Goal: Task Accomplishment & Management: Complete application form

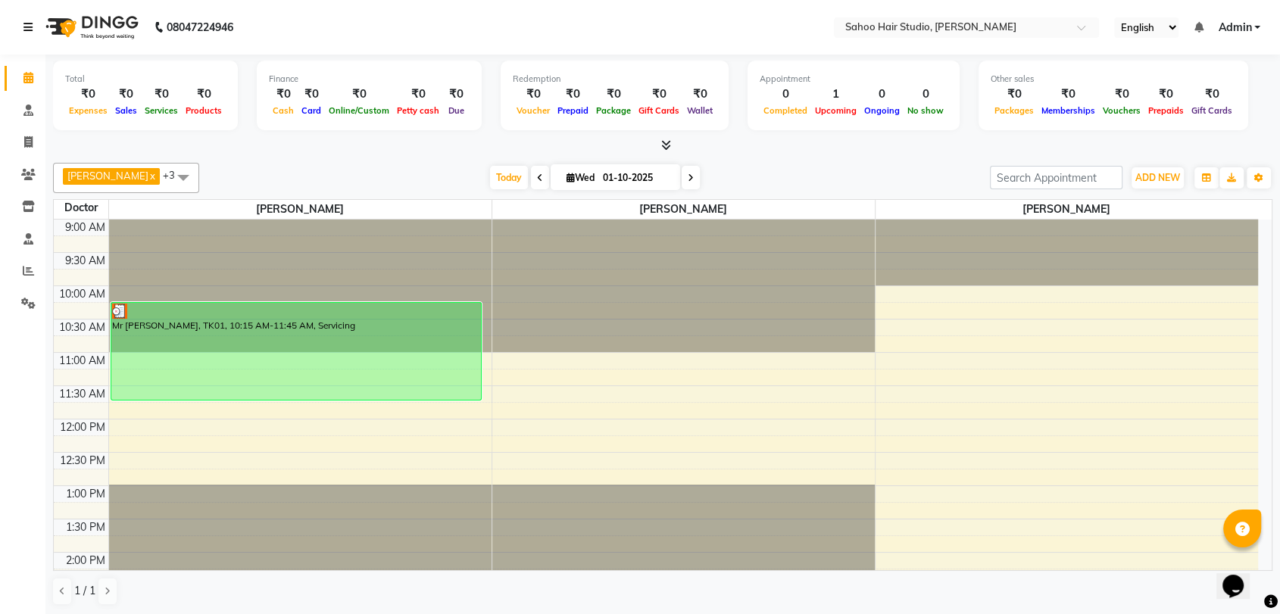
scroll to position [420, 0]
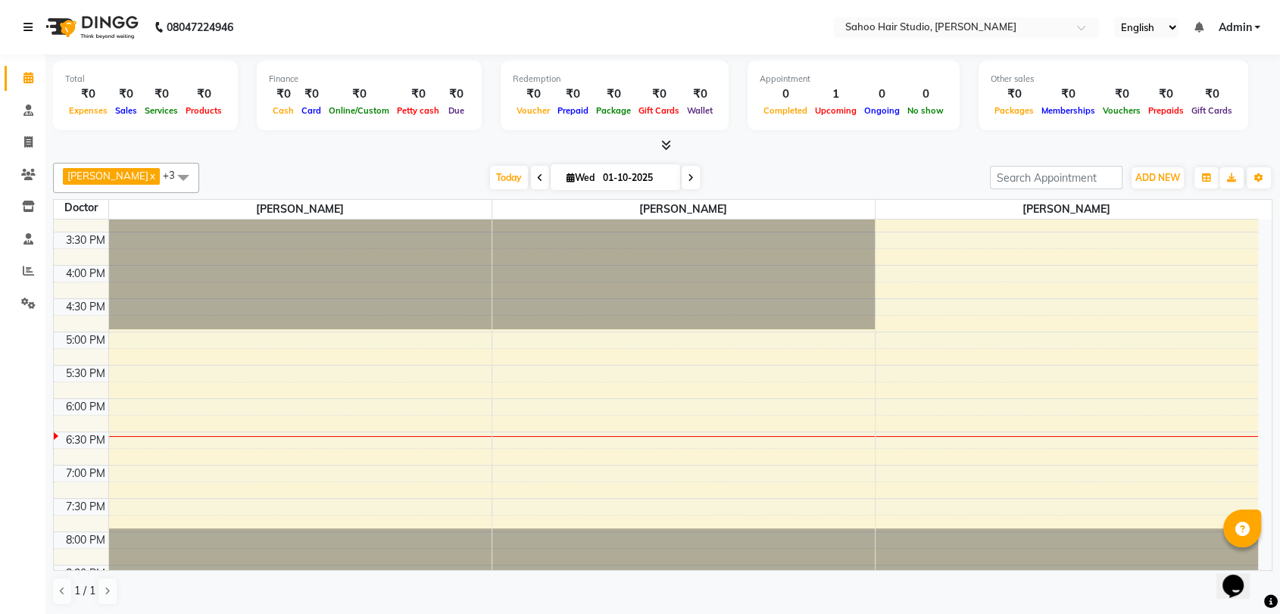
click at [30, 22] on icon at bounding box center [27, 27] width 9 height 11
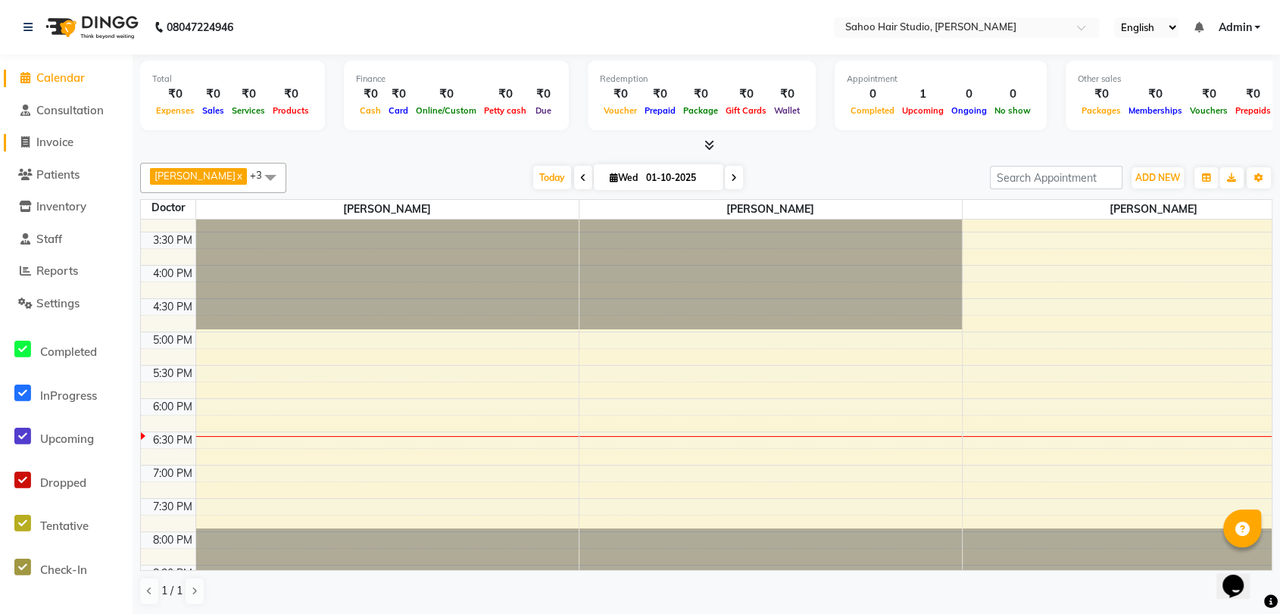
click at [67, 139] on span "Invoice" at bounding box center [54, 142] width 37 height 14
select select "8465"
select select "service"
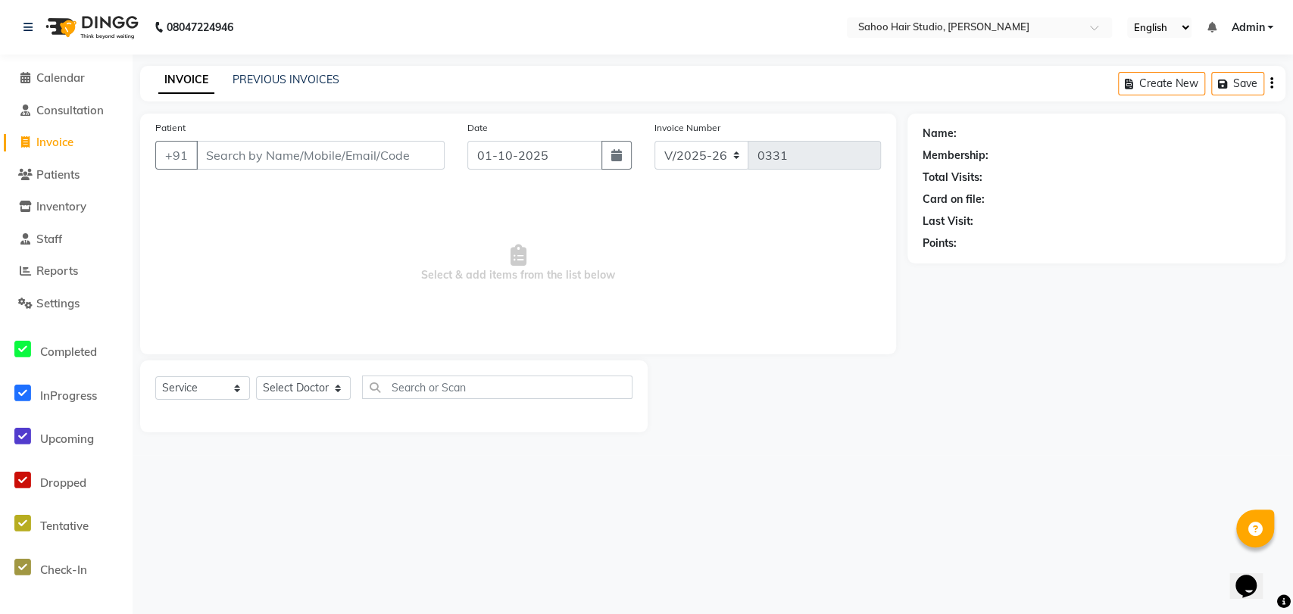
click at [275, 154] on input "Patient" at bounding box center [320, 155] width 248 height 29
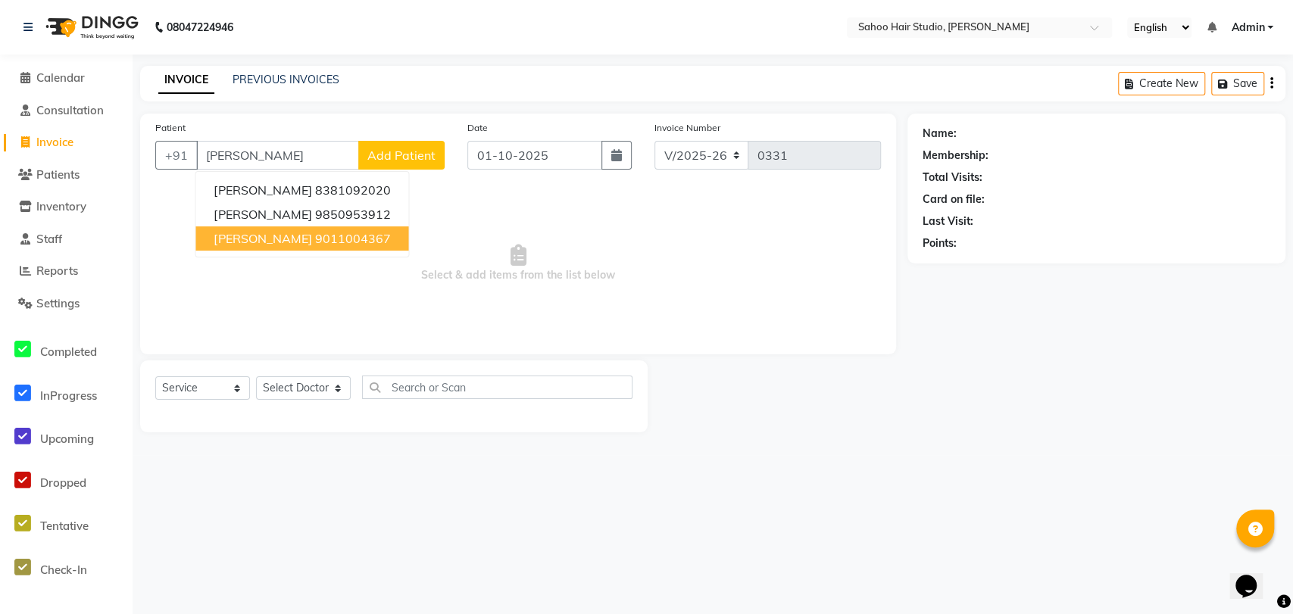
click at [360, 240] on ngb-highlight "9011004367" at bounding box center [352, 238] width 76 height 15
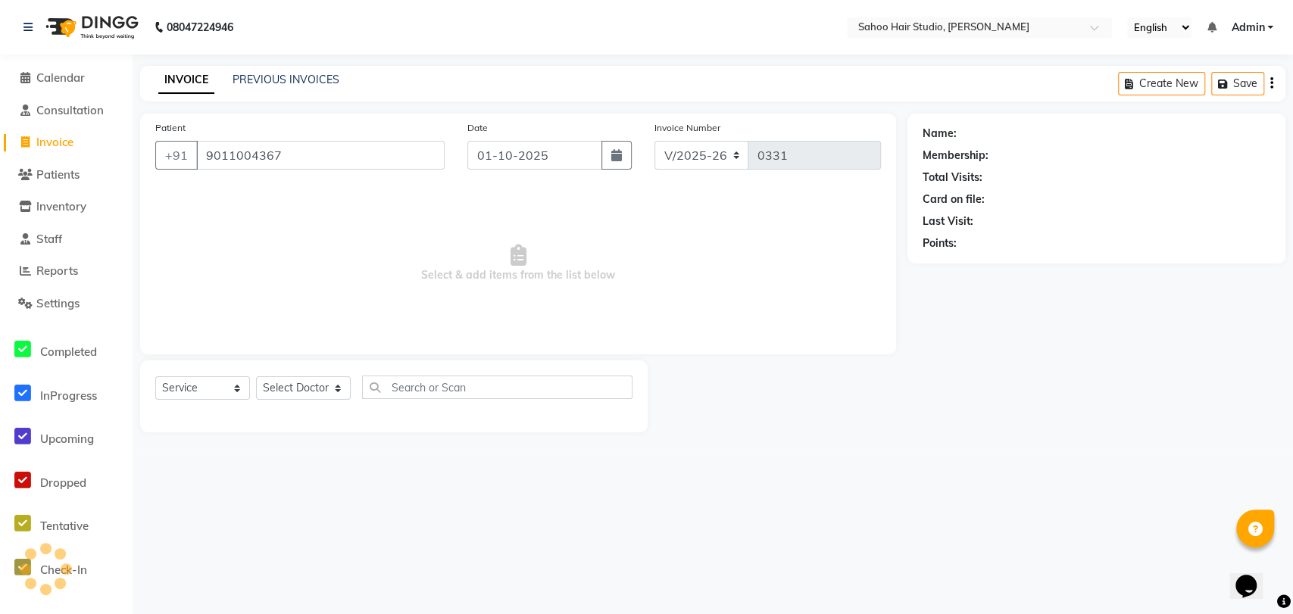
type input "9011004367"
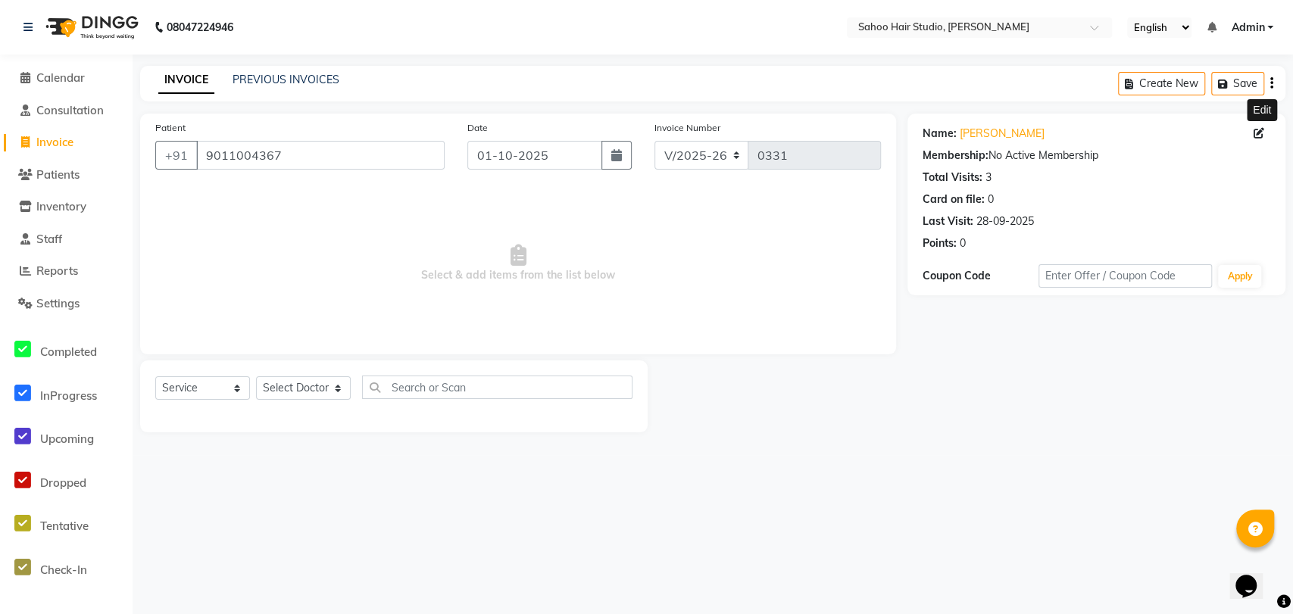
click at [1262, 128] on icon at bounding box center [1258, 133] width 11 height 11
select select "[DEMOGRAPHIC_DATA]"
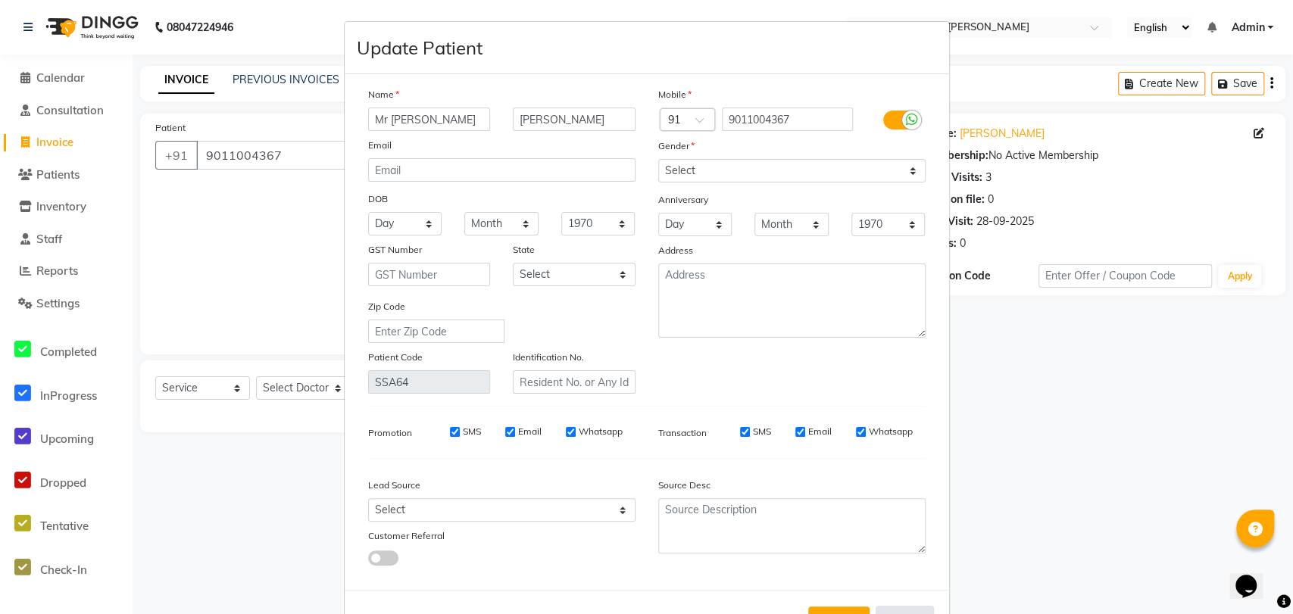
click at [909, 610] on button "Cancel" at bounding box center [904, 620] width 58 height 29
select select
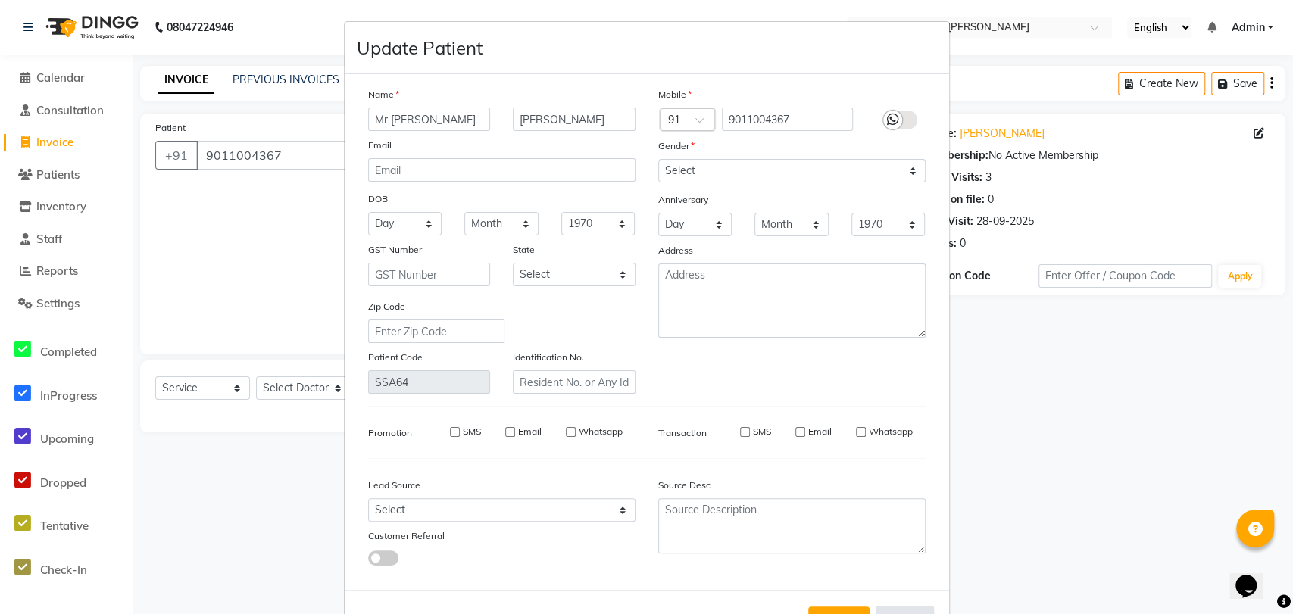
select select
checkbox input "false"
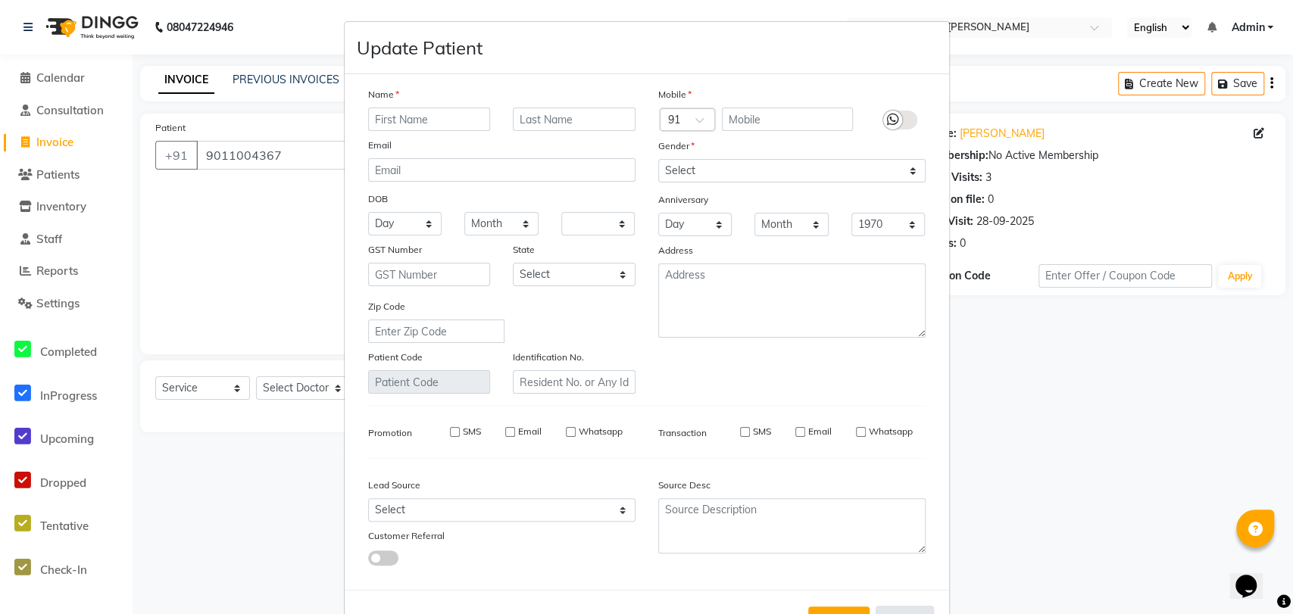
checkbox input "false"
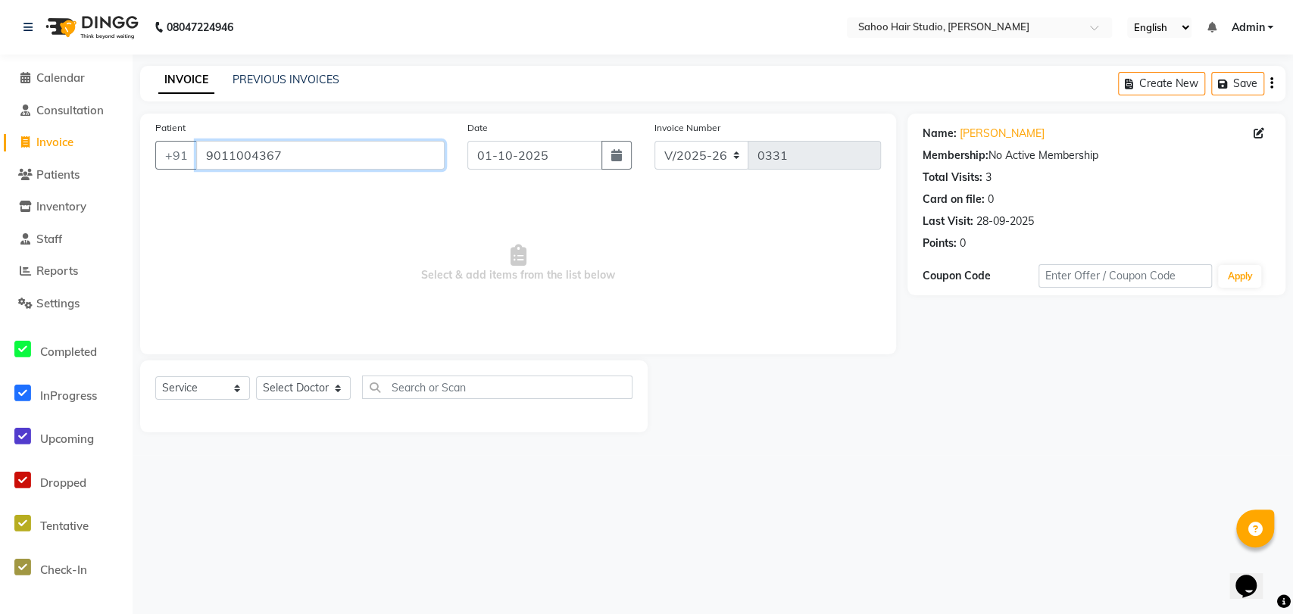
click at [310, 147] on input "9011004367" at bounding box center [320, 155] width 248 height 29
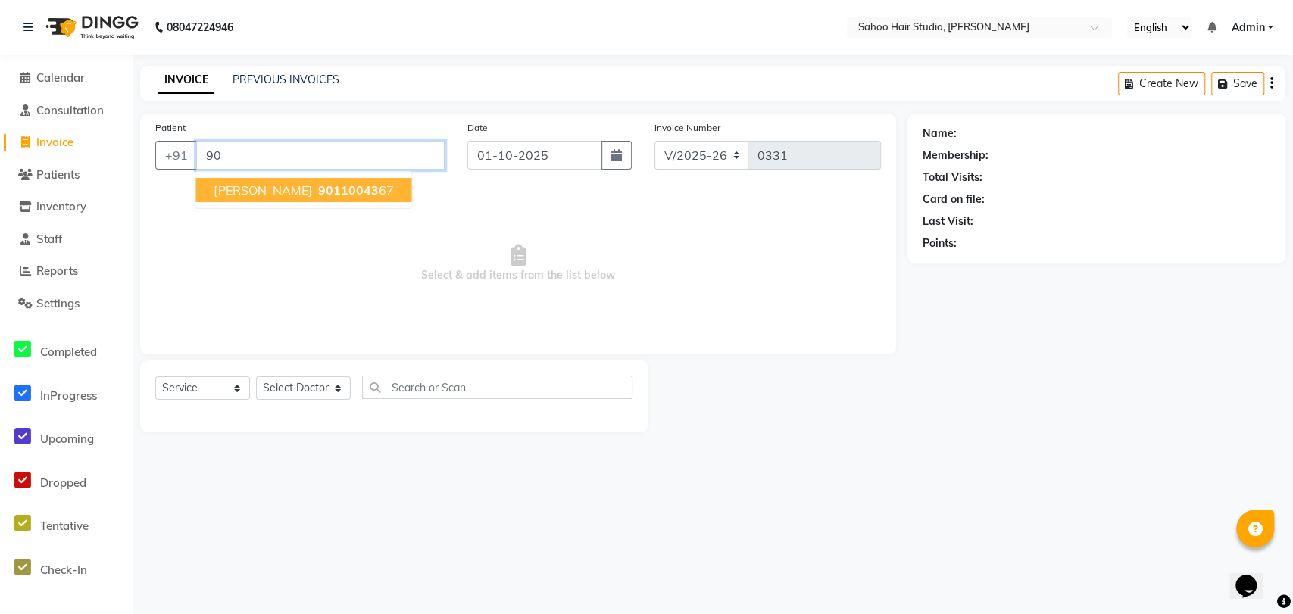
type input "9"
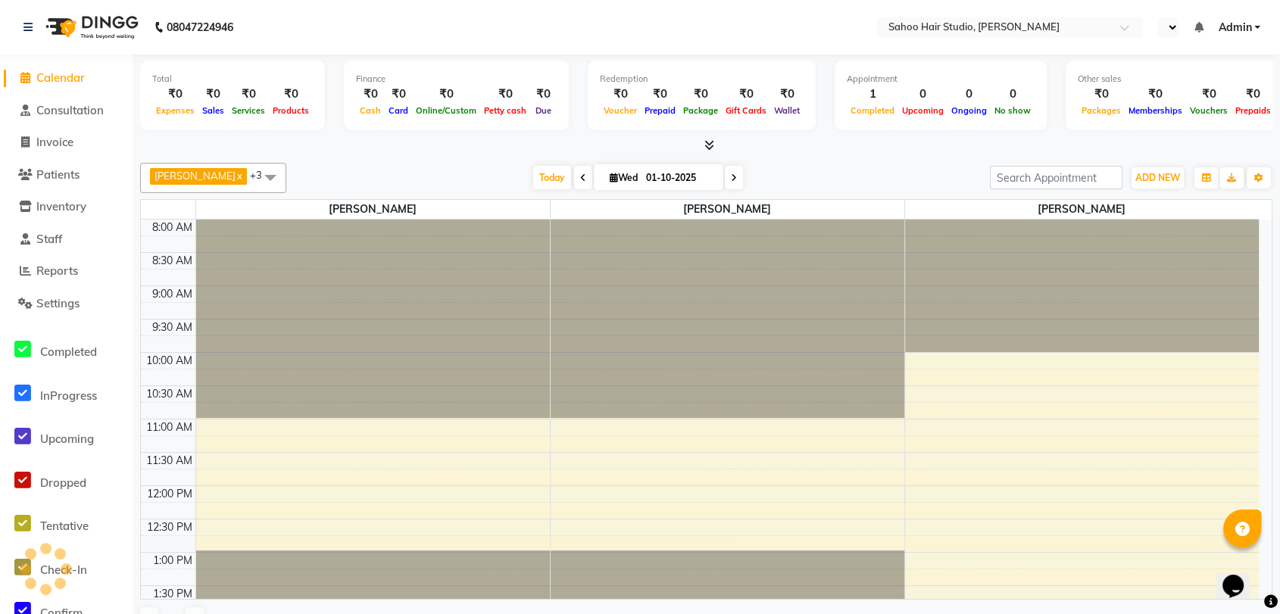
scroll to position [333, 0]
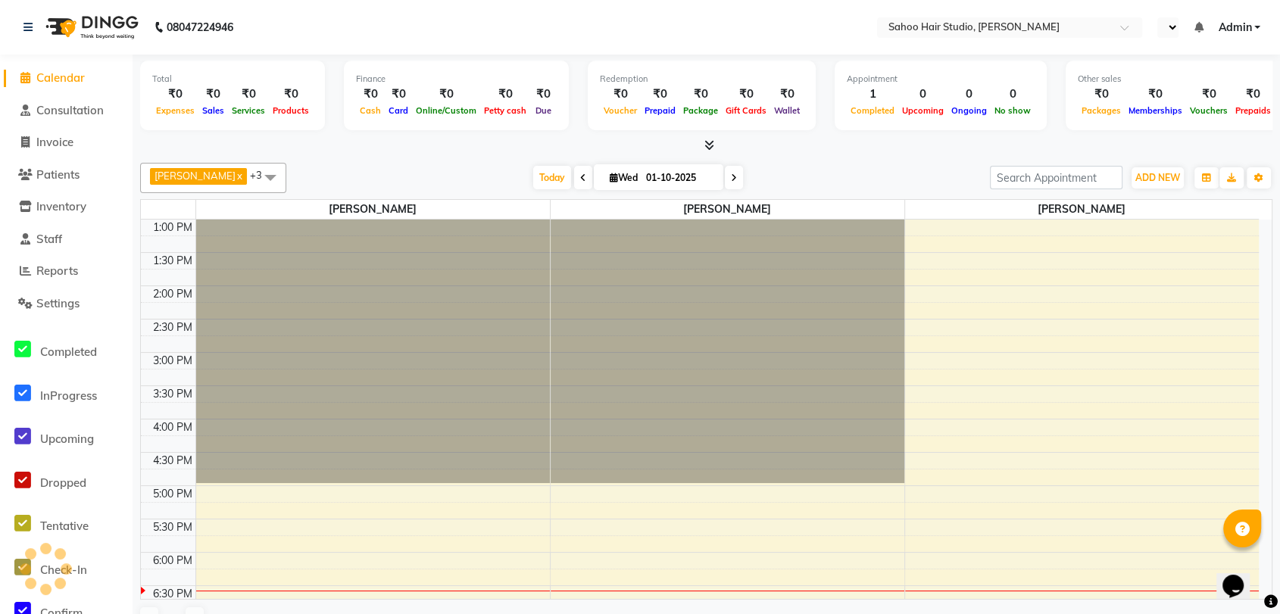
select select "en"
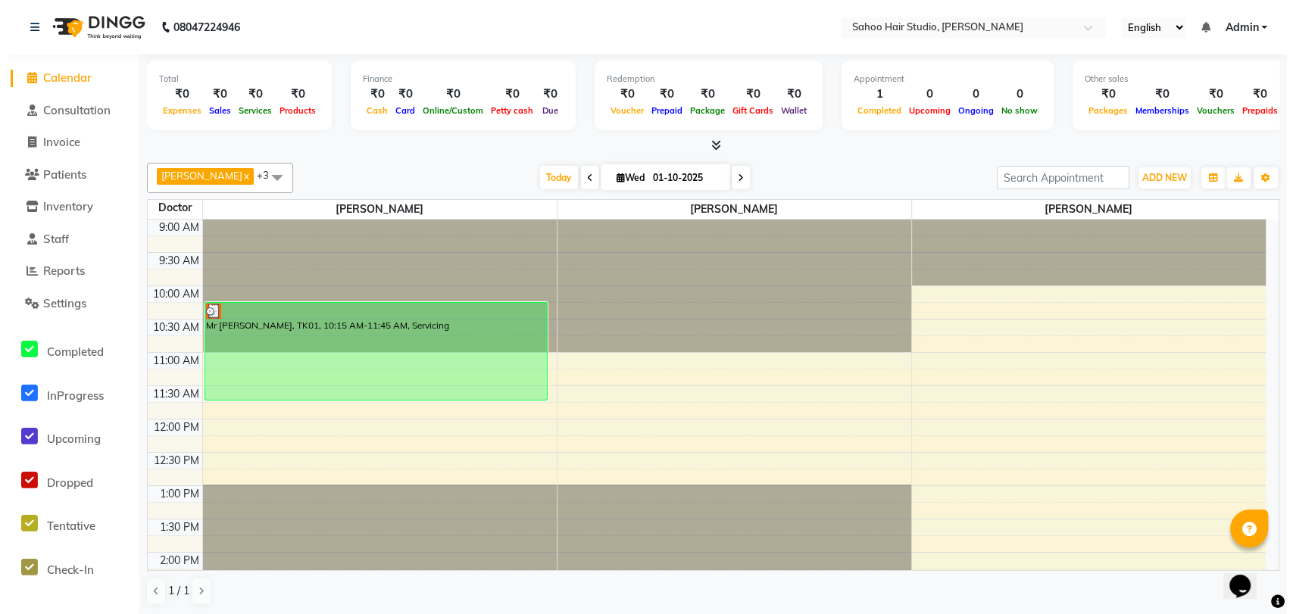
scroll to position [0, 0]
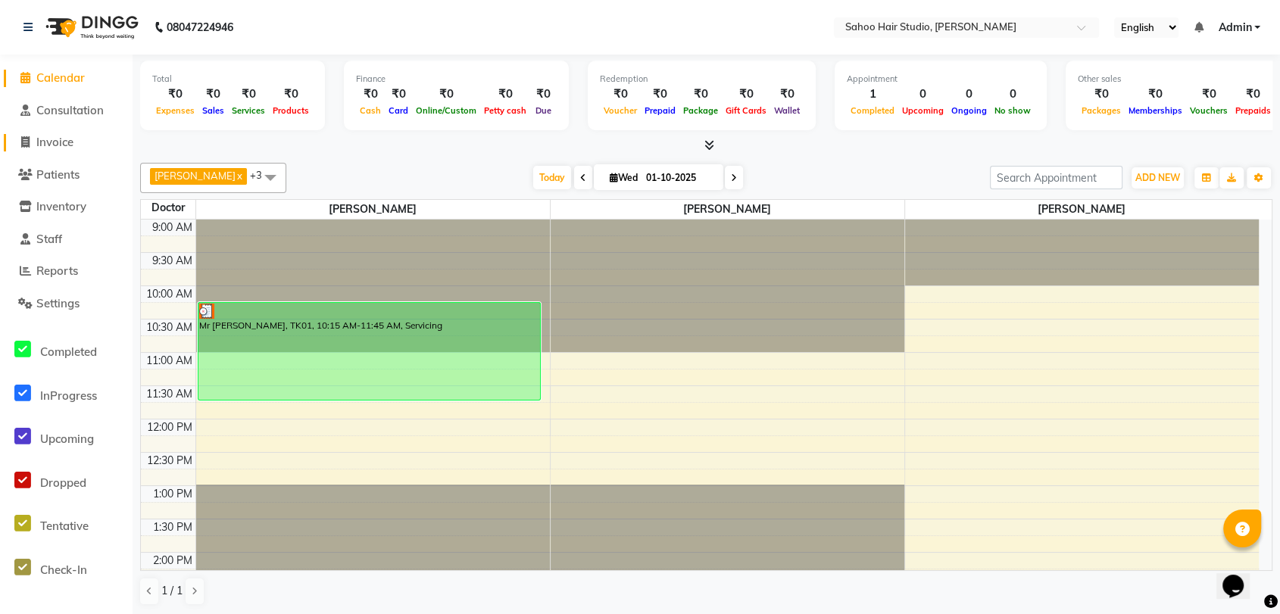
click at [68, 149] on link "Invoice" at bounding box center [66, 142] width 125 height 17
select select "8465"
select select "service"
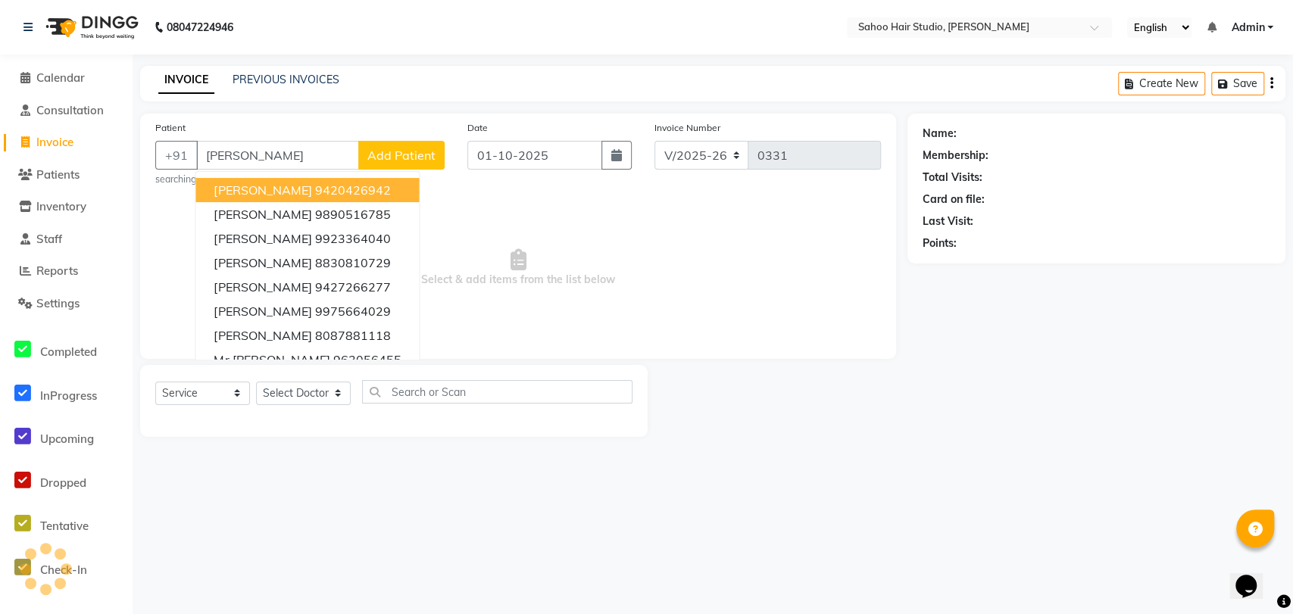
type input "[PERSON_NAME]"
click at [392, 154] on span "Add Patient" at bounding box center [401, 155] width 68 height 15
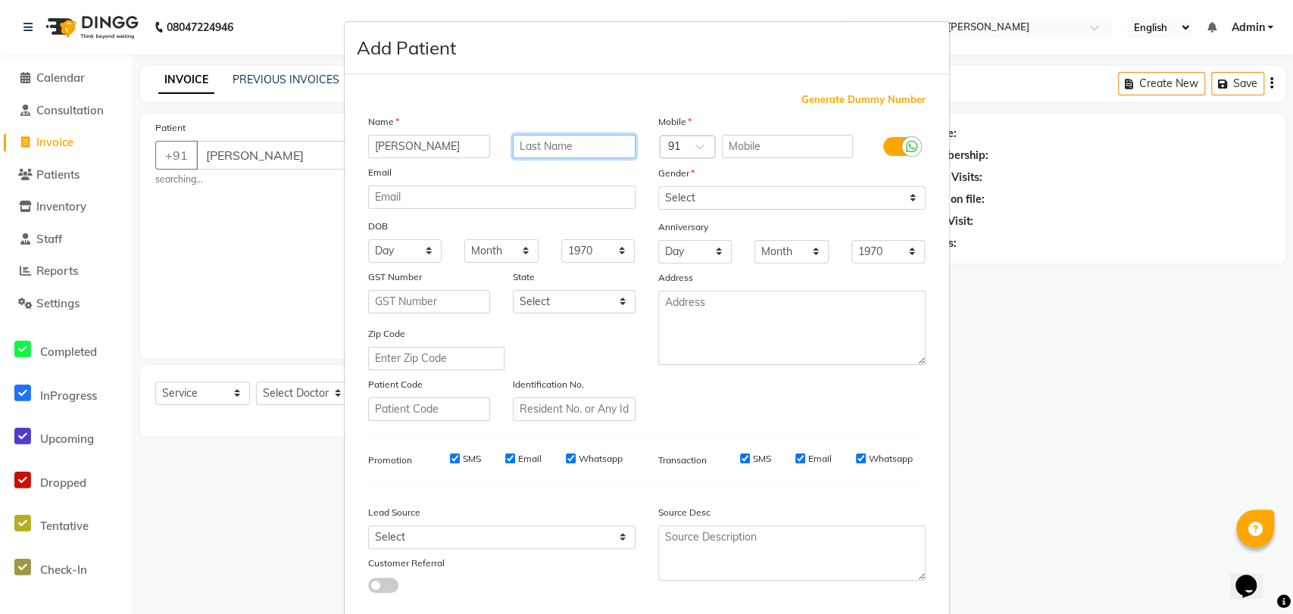
click at [545, 148] on input "text" at bounding box center [574, 146] width 123 height 23
type input "yadav"
click at [760, 147] on input "text" at bounding box center [787, 146] width 131 height 23
type input "7205161539"
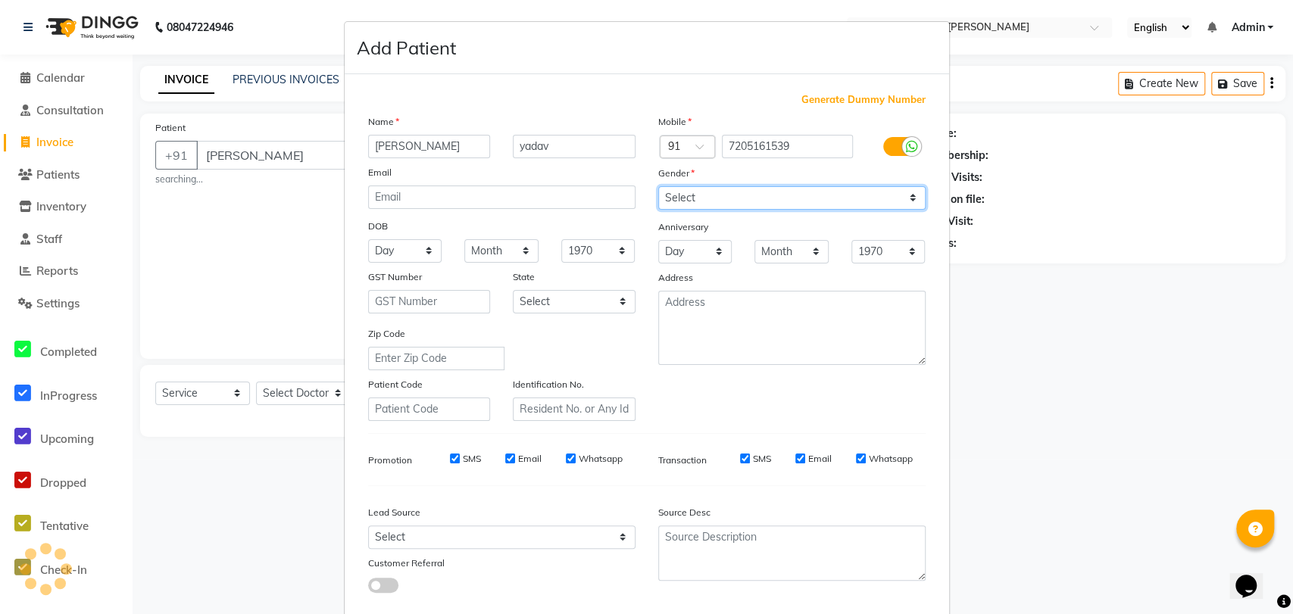
click at [774, 197] on select "Select [DEMOGRAPHIC_DATA] [DEMOGRAPHIC_DATA] Other Prefer Not To Say" at bounding box center [791, 197] width 267 height 23
select select "[DEMOGRAPHIC_DATA]"
click at [658, 186] on select "Select [DEMOGRAPHIC_DATA] [DEMOGRAPHIC_DATA] Other Prefer Not To Say" at bounding box center [791, 197] width 267 height 23
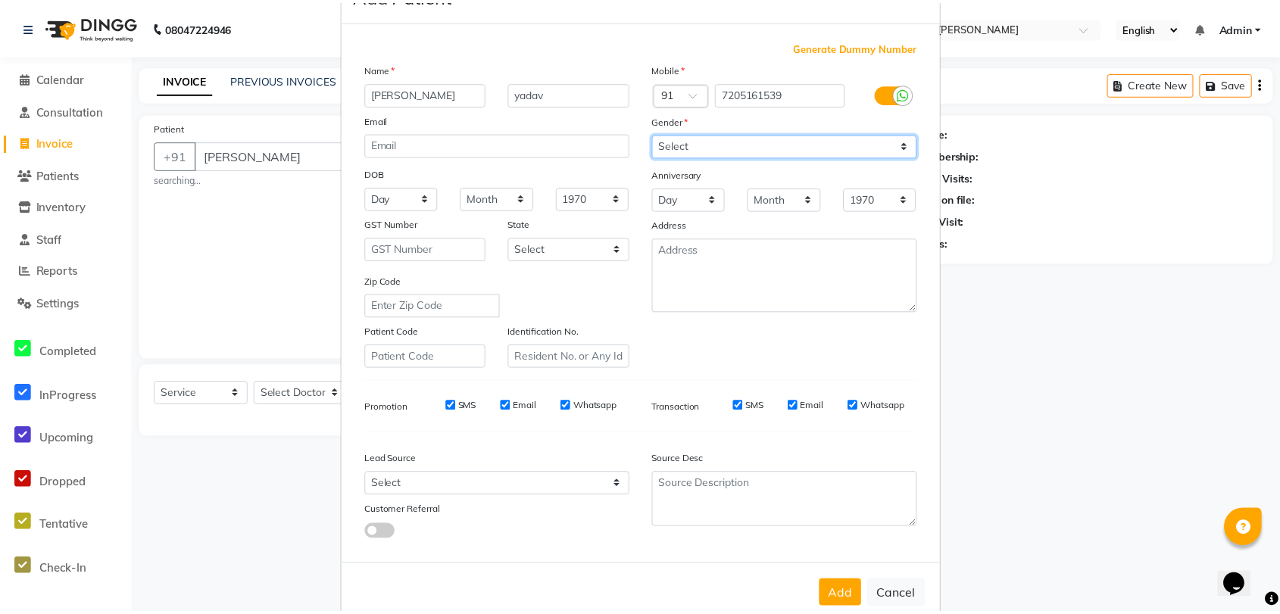
scroll to position [82, 0]
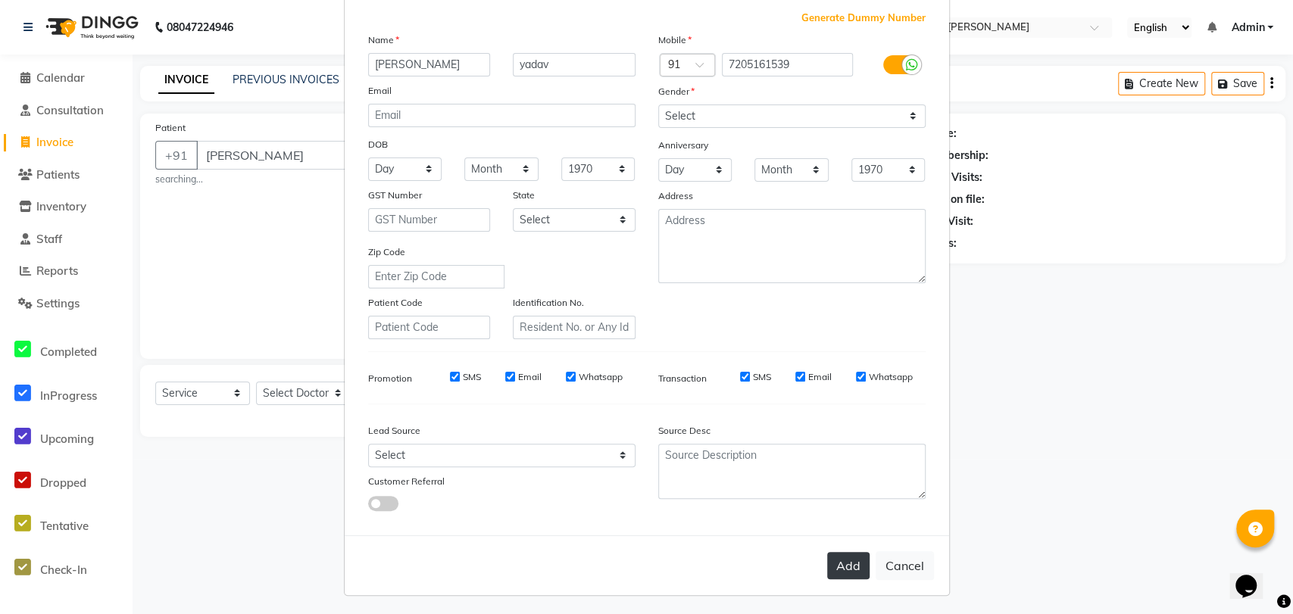
click at [843, 566] on button "Add" at bounding box center [848, 565] width 42 height 27
type input "7205161539"
select select
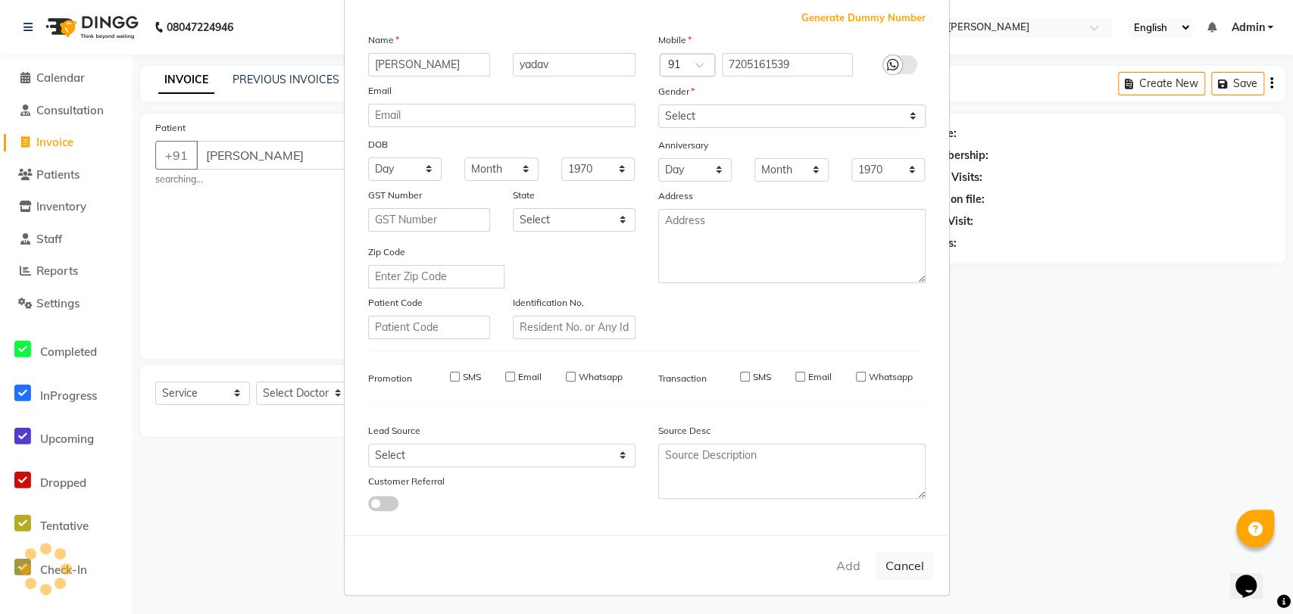
select select
checkbox input "false"
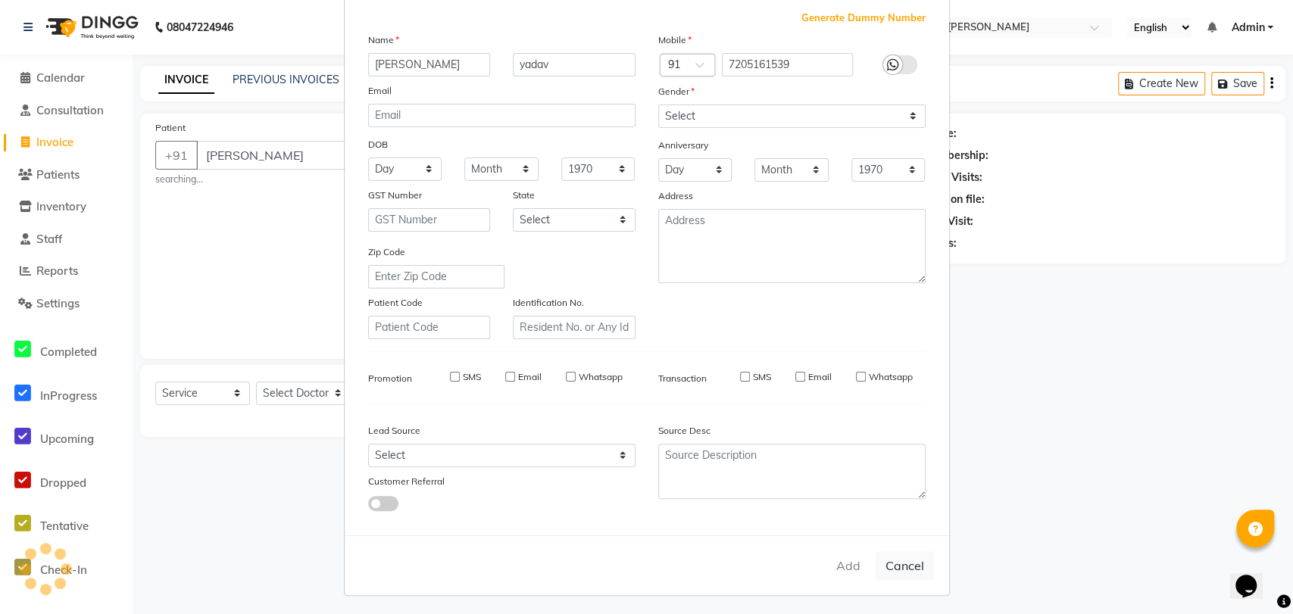
checkbox input "false"
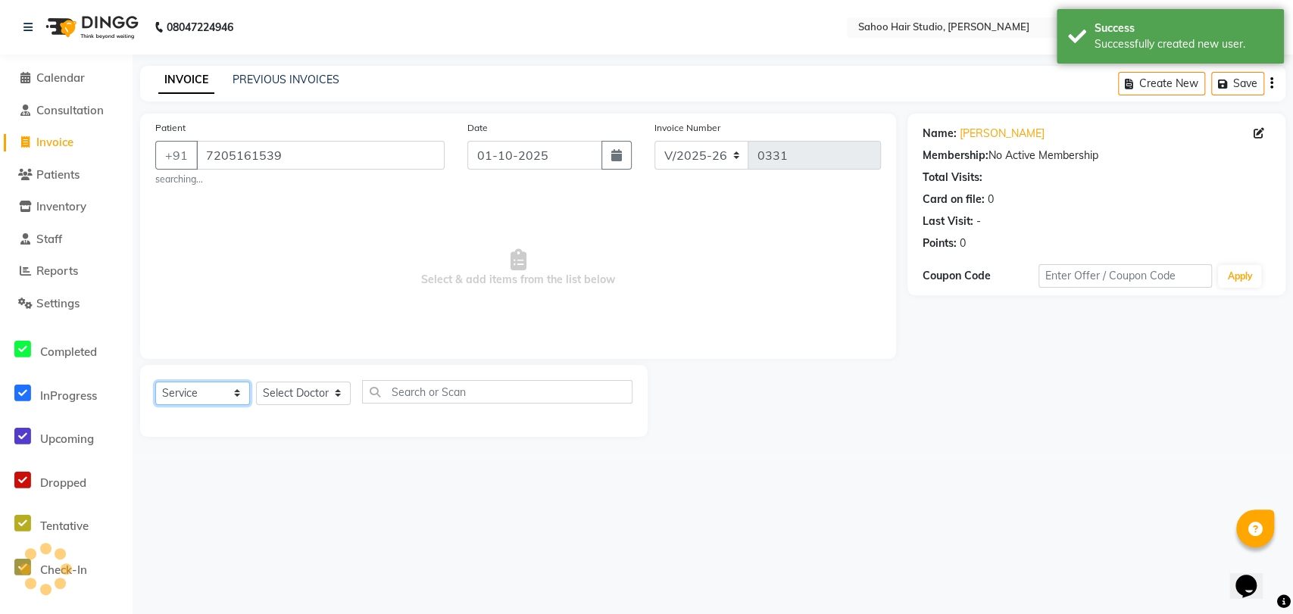
click at [188, 394] on select "Select Service Product Membership Package Voucher Prepaid Gift Card" at bounding box center [202, 393] width 95 height 23
select select "product"
click at [155, 382] on select "Select Service Product Membership Package Voucher Prepaid Gift Card" at bounding box center [202, 393] width 95 height 23
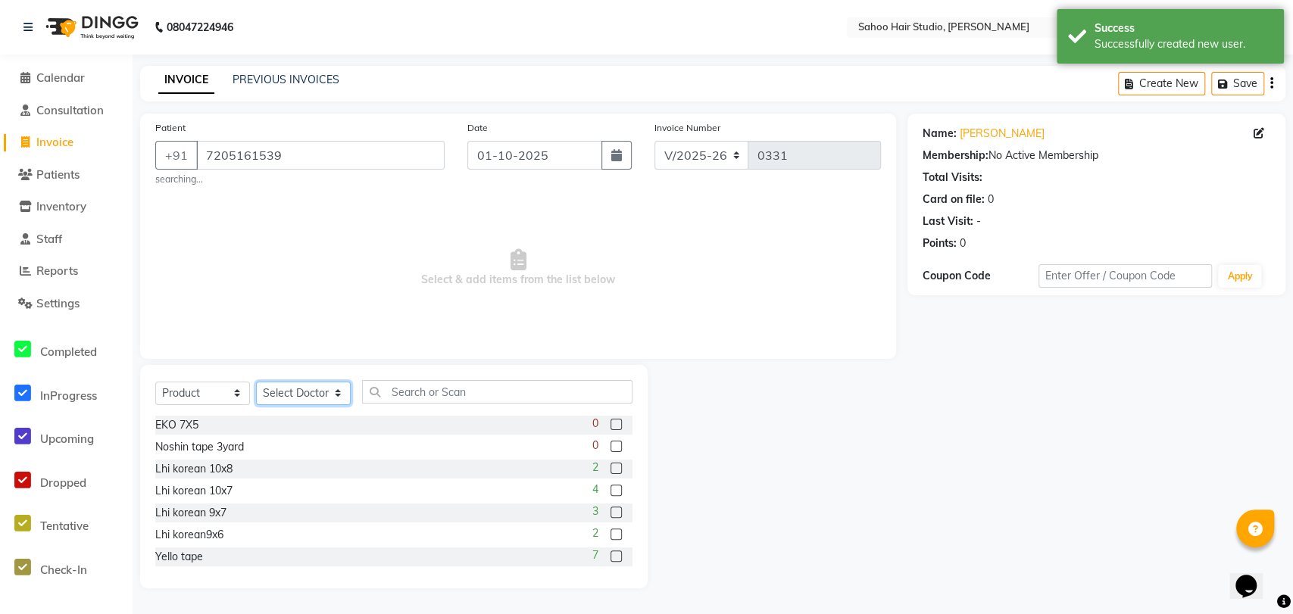
click at [289, 386] on select "Select Doctor [PERSON_NAME] [PERSON_NAME] [PERSON_NAME]" at bounding box center [303, 393] width 95 height 23
select select "82639"
click at [256, 382] on select "Select Doctor [PERSON_NAME] [PERSON_NAME] [PERSON_NAME]" at bounding box center [303, 393] width 95 height 23
click at [426, 395] on input "text" at bounding box center [497, 391] width 270 height 23
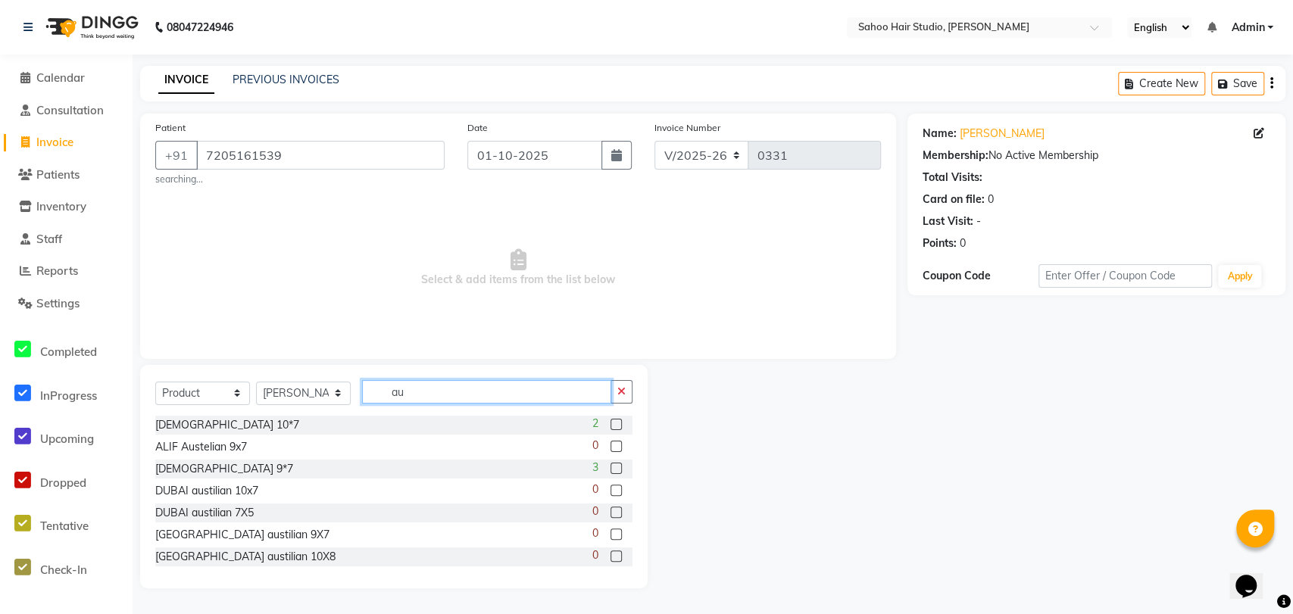
type input "au"
click at [610, 424] on label at bounding box center [615, 424] width 11 height 11
click at [610, 424] on input "checkbox" at bounding box center [615, 425] width 10 height 10
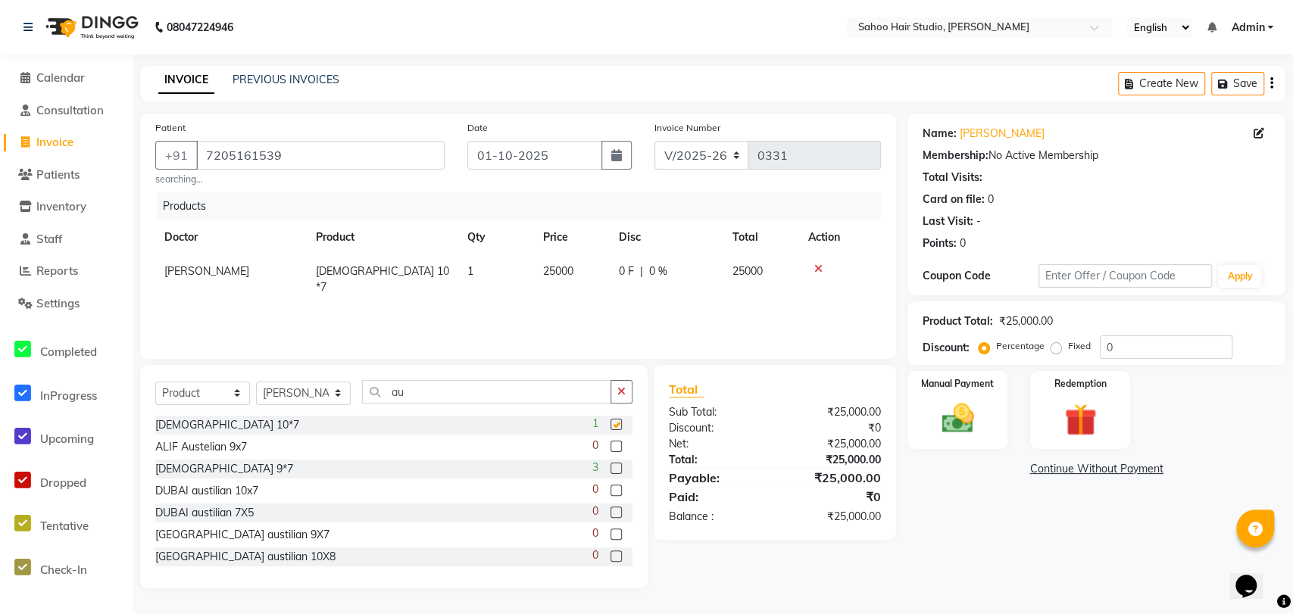
checkbox input "false"
click at [557, 271] on span "25000" at bounding box center [558, 271] width 30 height 14
select select "82639"
click at [563, 275] on input "25000" at bounding box center [580, 275] width 56 height 23
type input "13000"
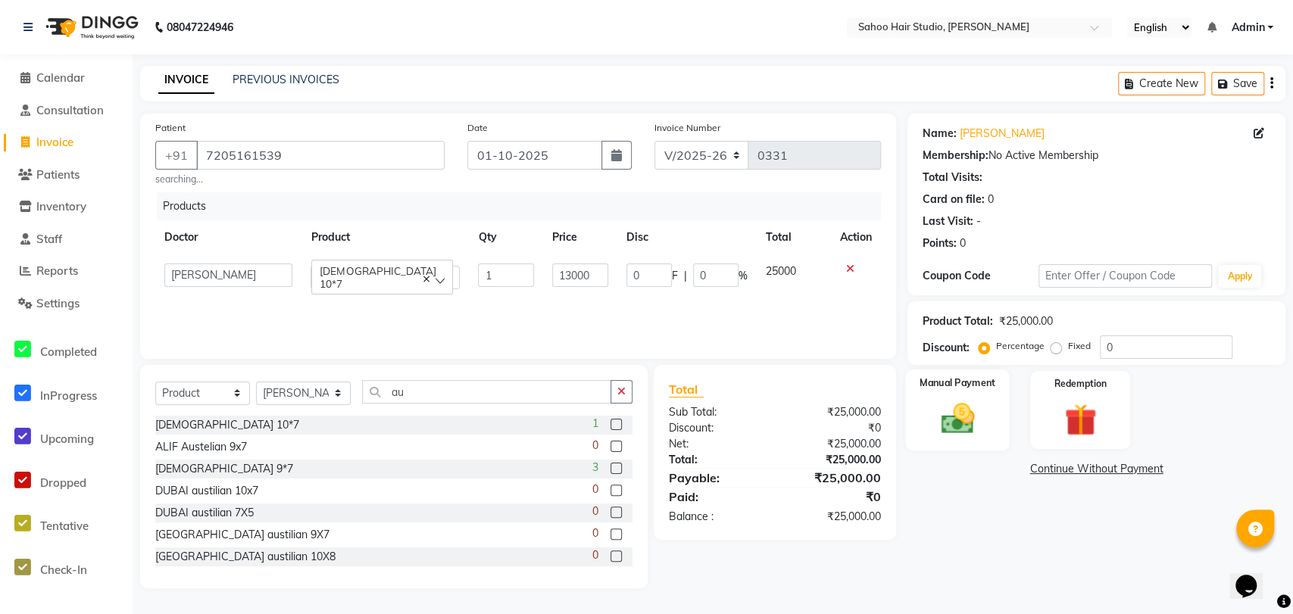
click at [972, 396] on div "Manual Payment" at bounding box center [957, 410] width 105 height 81
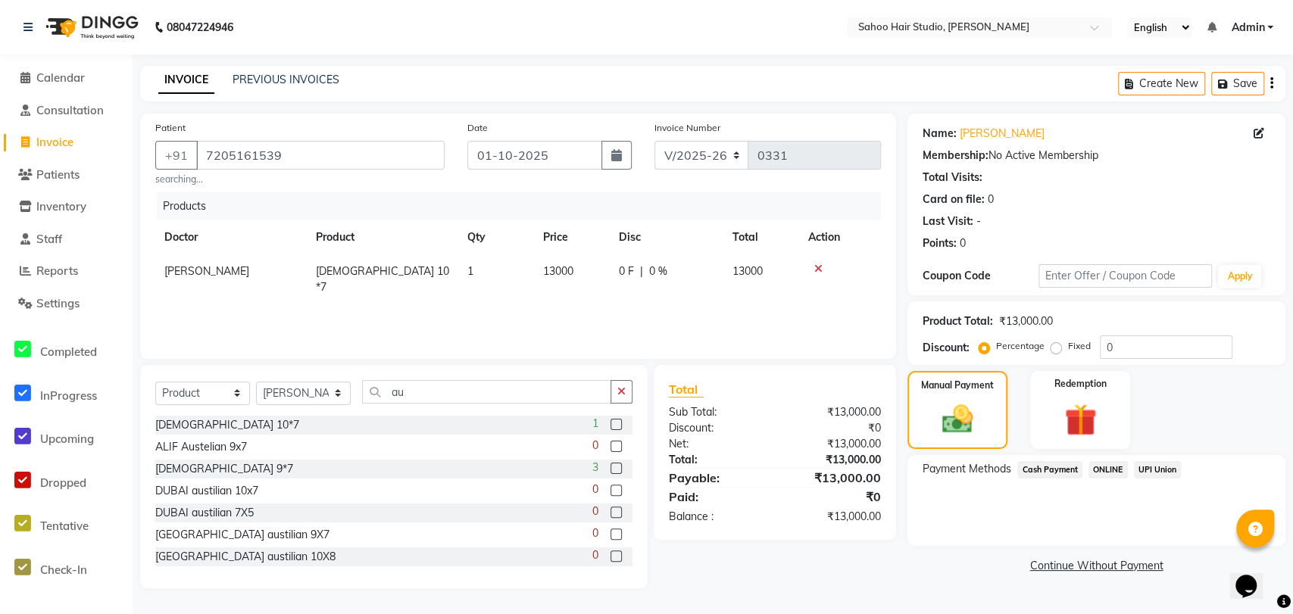
click at [1104, 468] on span "ONLINE" at bounding box center [1107, 469] width 39 height 17
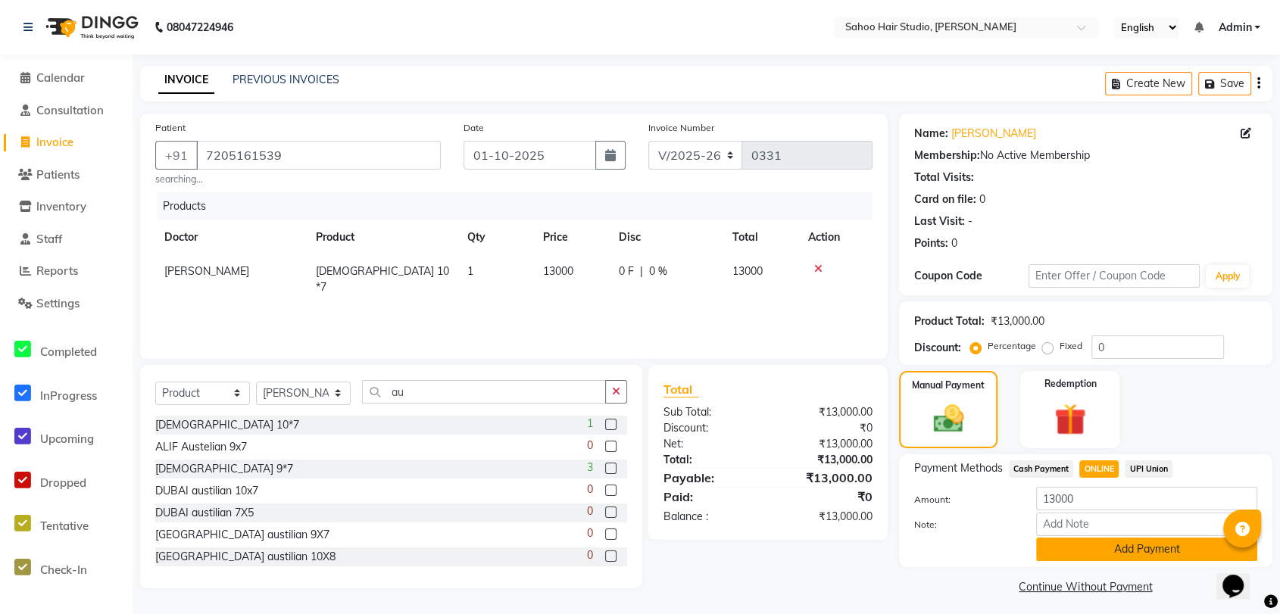
click at [1108, 548] on button "Add Payment" at bounding box center [1146, 549] width 221 height 23
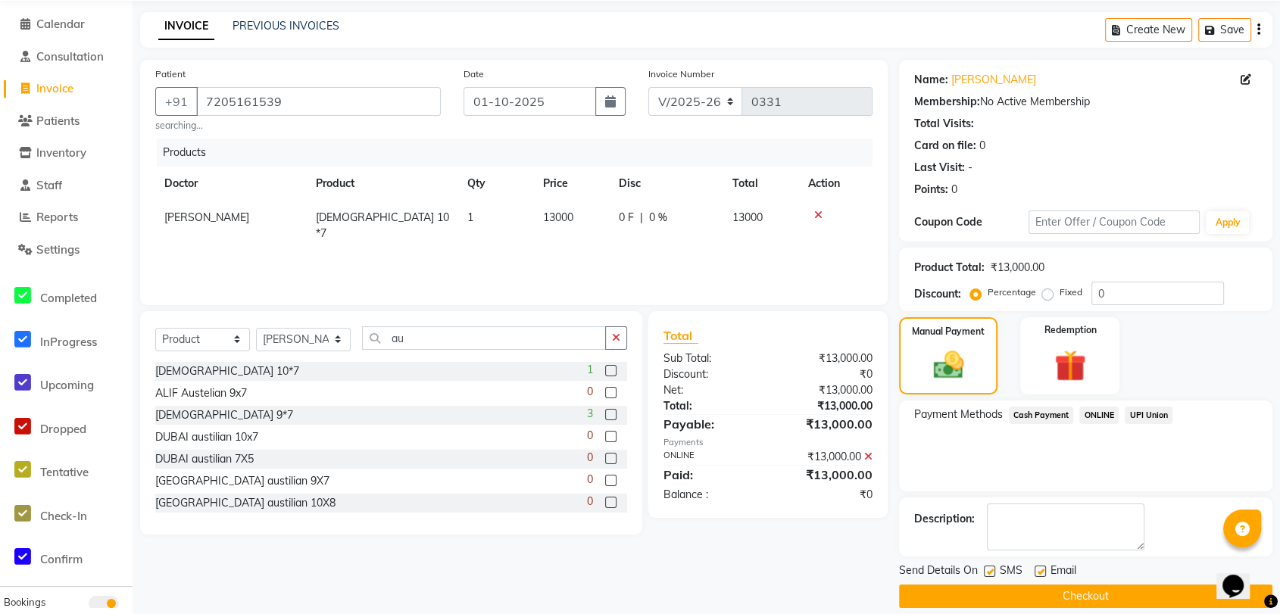
scroll to position [70, 0]
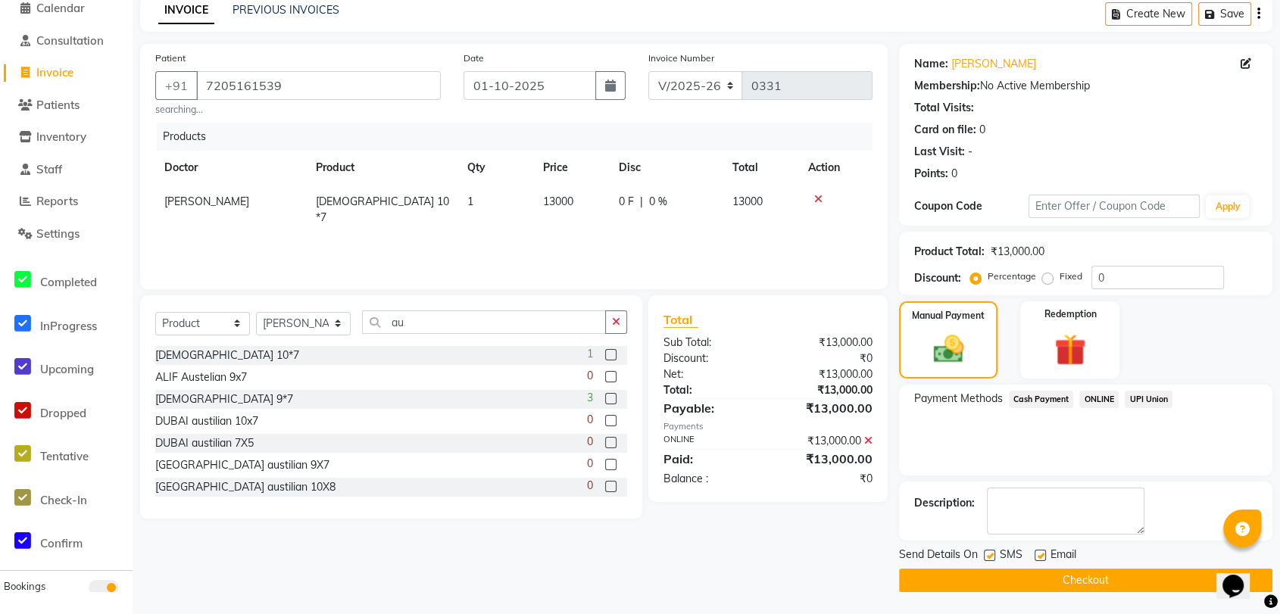
click at [1057, 582] on button "Checkout" at bounding box center [1085, 580] width 373 height 23
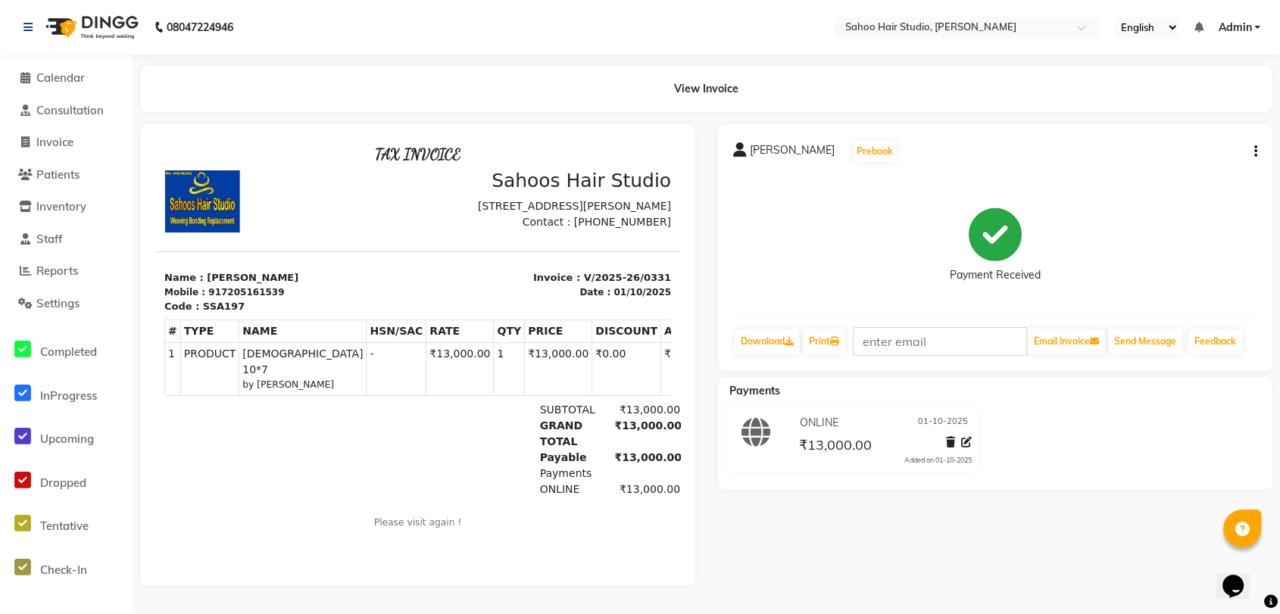
click at [1254, 151] on icon "button" at bounding box center [1255, 151] width 3 height 1
click at [903, 201] on div "Payment Received" at bounding box center [995, 246] width 525 height 114
select select "8465"
select select "service"
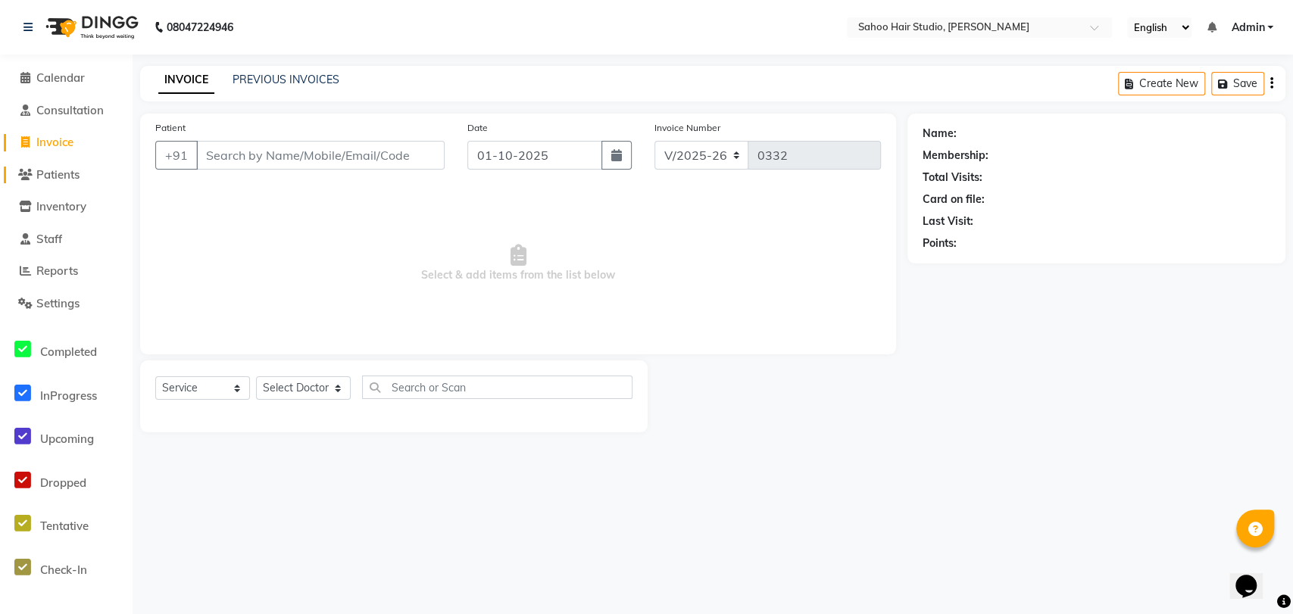
click at [63, 175] on span "Patients" at bounding box center [57, 174] width 43 height 14
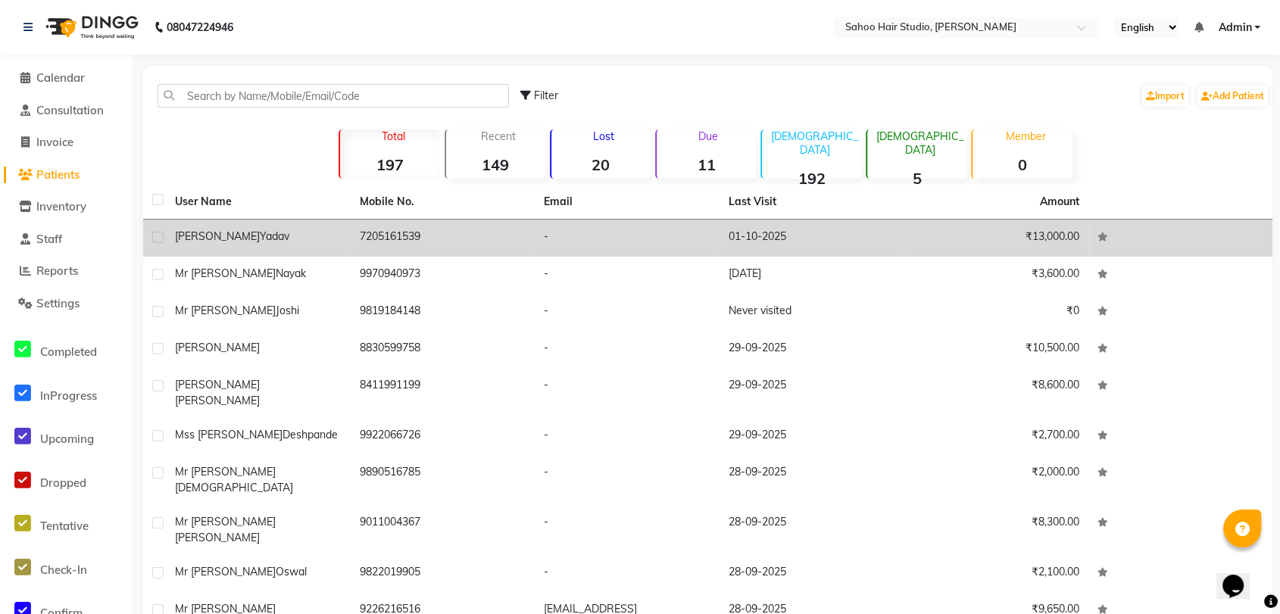
click at [326, 248] on td "[PERSON_NAME]" at bounding box center [258, 238] width 185 height 37
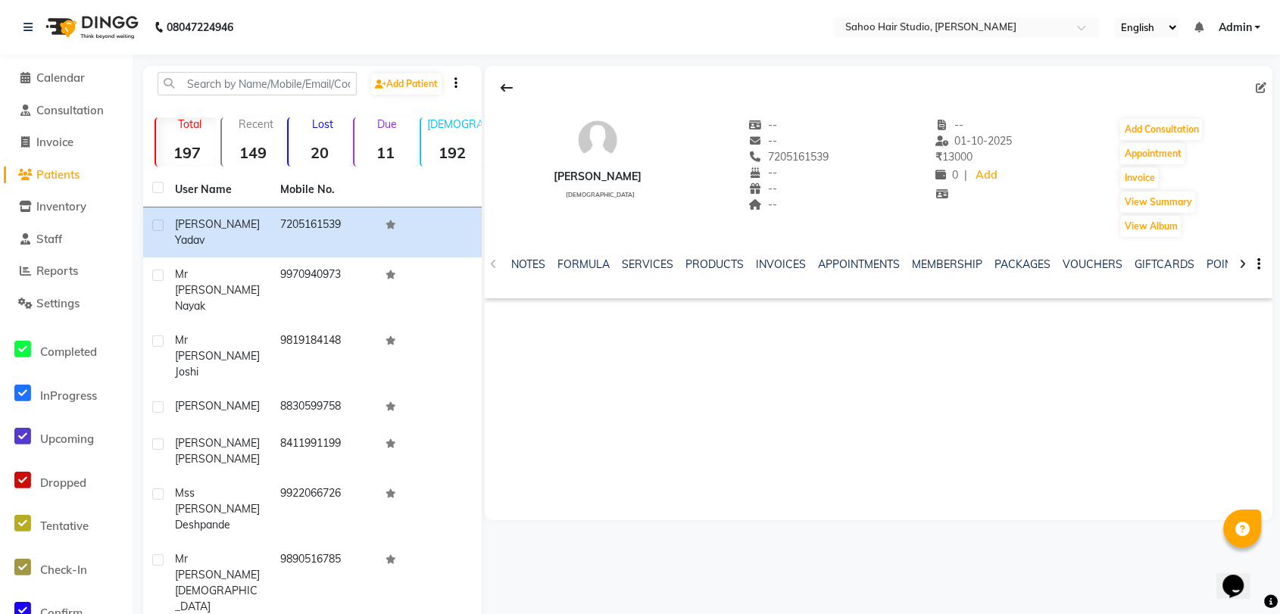
scroll to position [70, 0]
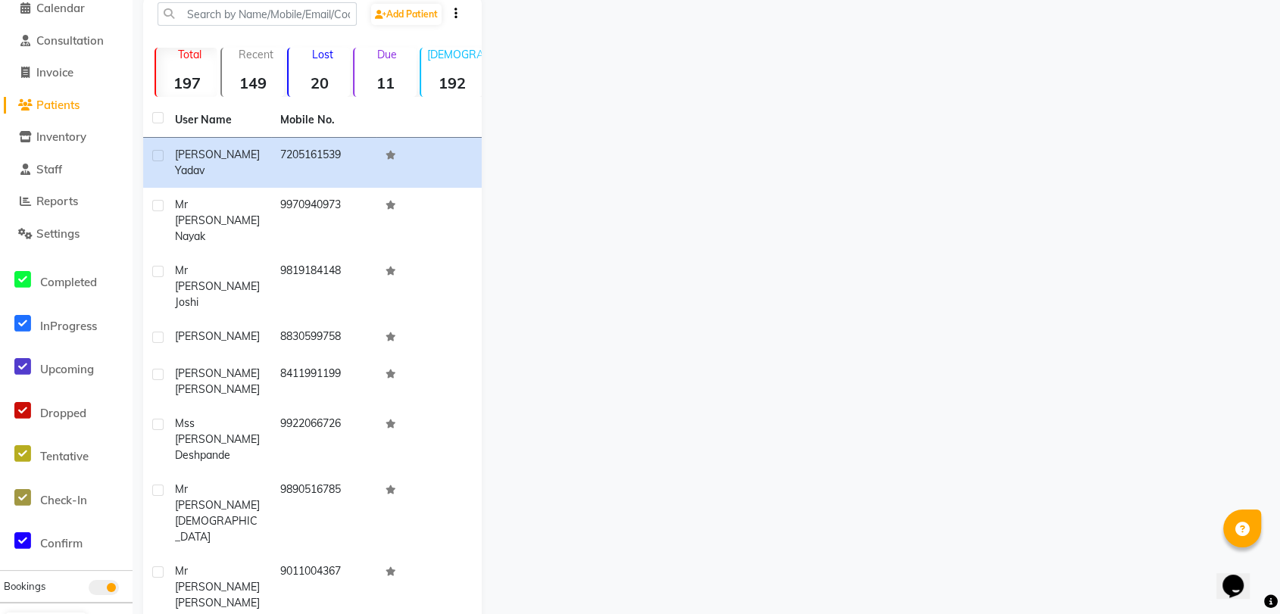
select select "service"
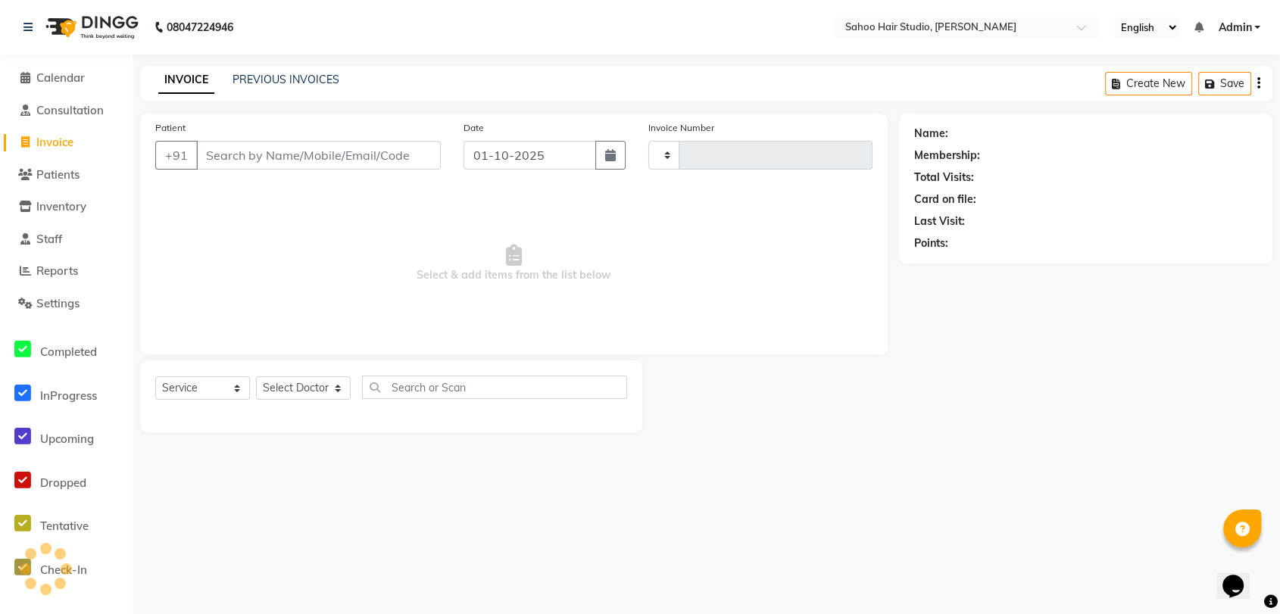
type input "0332"
select select "8465"
click at [285, 151] on input "Patient" at bounding box center [320, 155] width 248 height 29
type input "M"
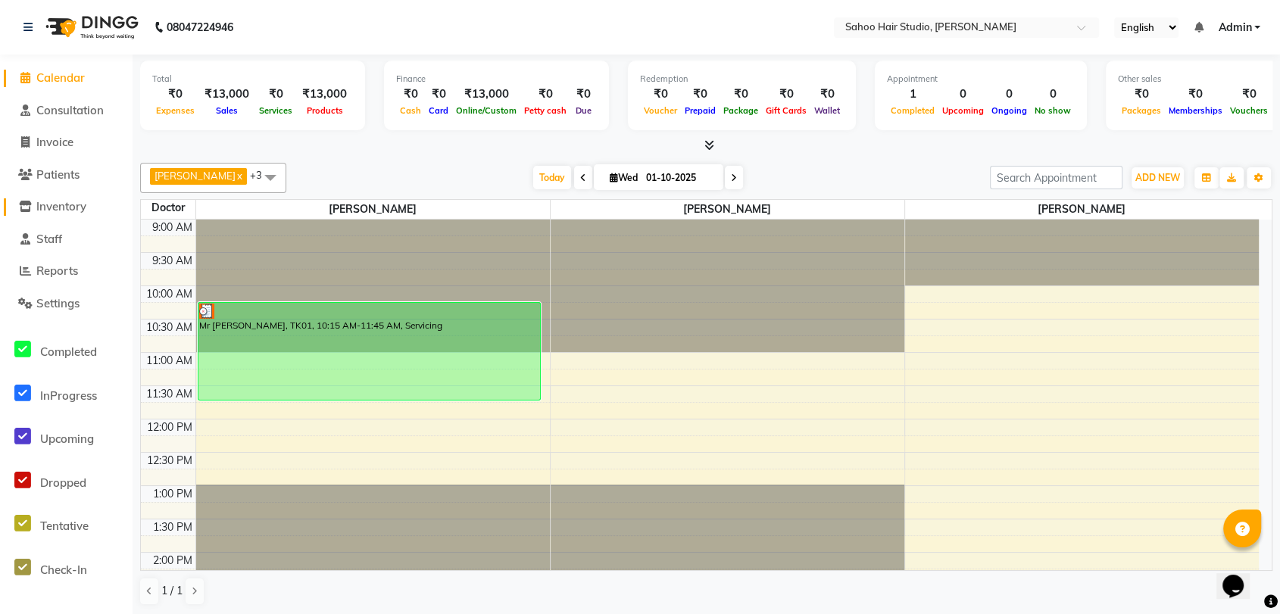
click at [55, 202] on span "Inventory" at bounding box center [61, 206] width 50 height 14
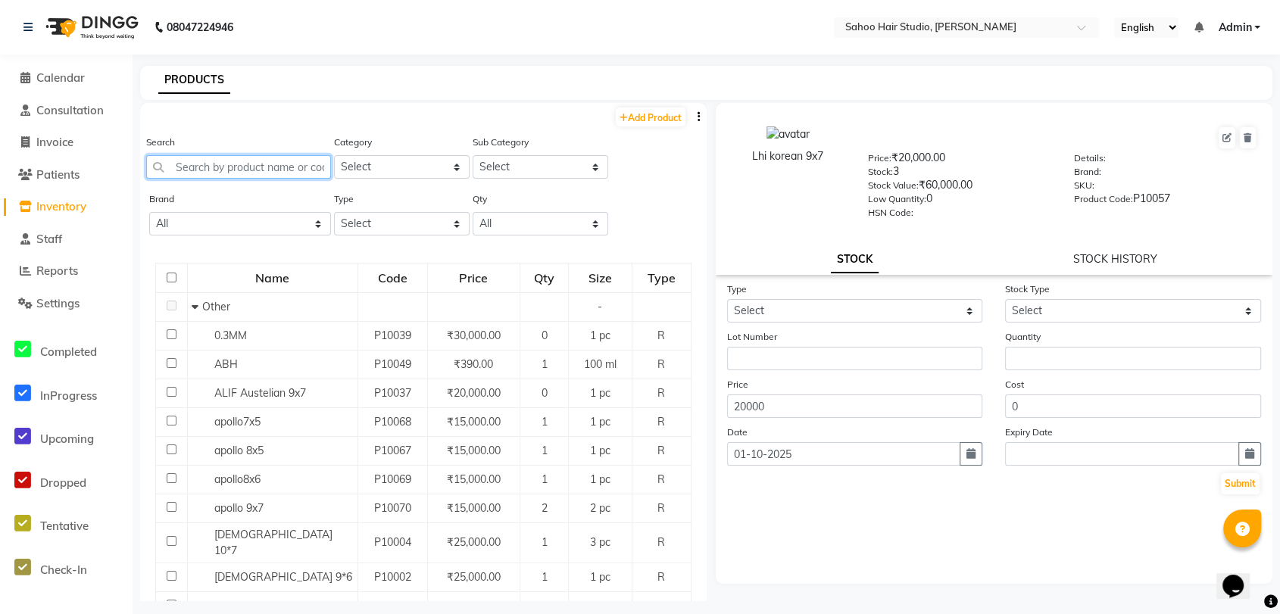
click at [236, 165] on input "text" at bounding box center [238, 166] width 185 height 23
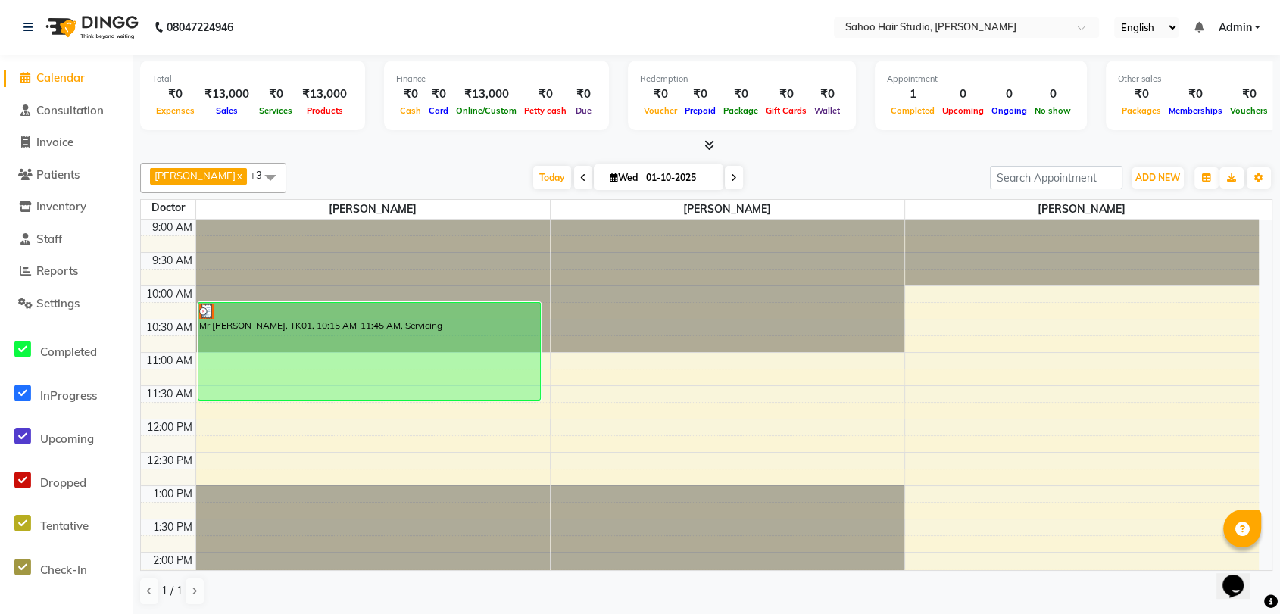
click at [709, 147] on icon at bounding box center [709, 144] width 10 height 11
